Goal: Task Accomplishment & Management: Manage account settings

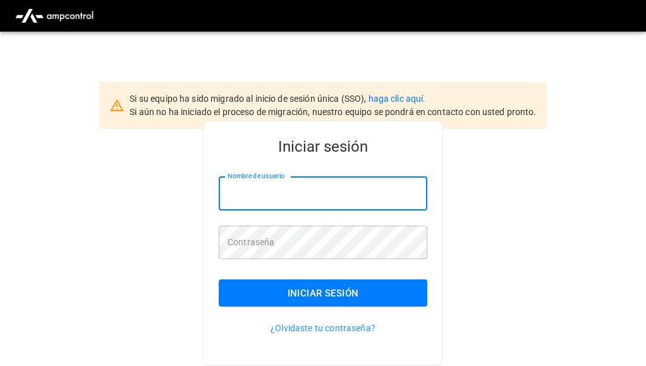
click at [332, 194] on input "Nombre de usuario" at bounding box center [323, 193] width 208 height 33
type input "**********"
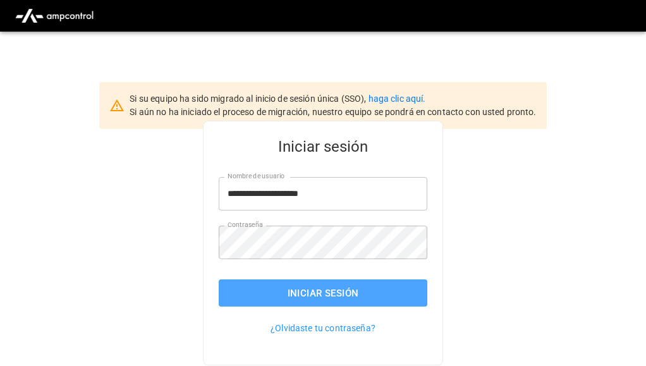
click at [318, 290] on font "Iniciar sesión" at bounding box center [322, 292] width 71 height 11
